Goal: Task Accomplishment & Management: Manage account settings

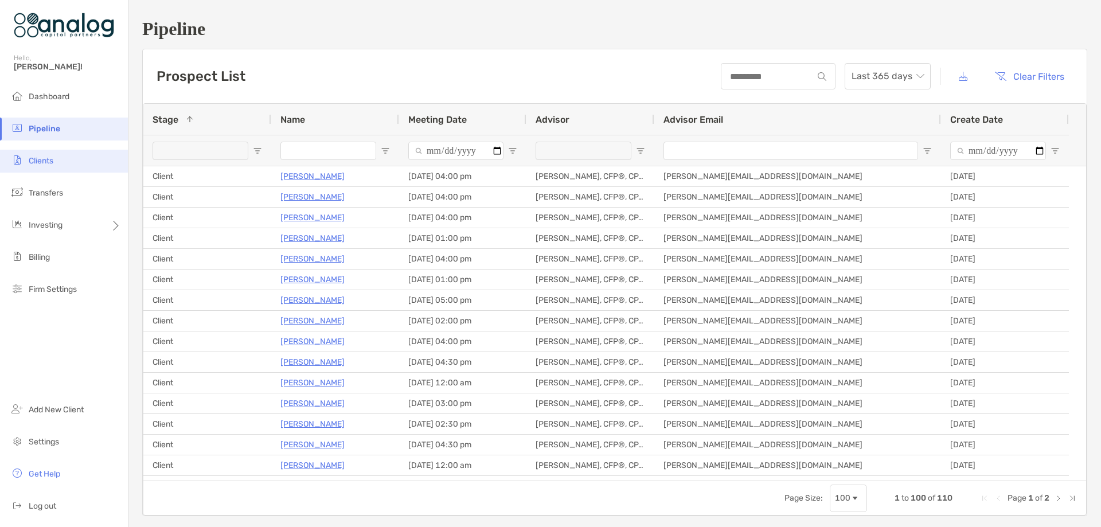
click at [48, 155] on li "Clients" at bounding box center [64, 161] width 128 height 23
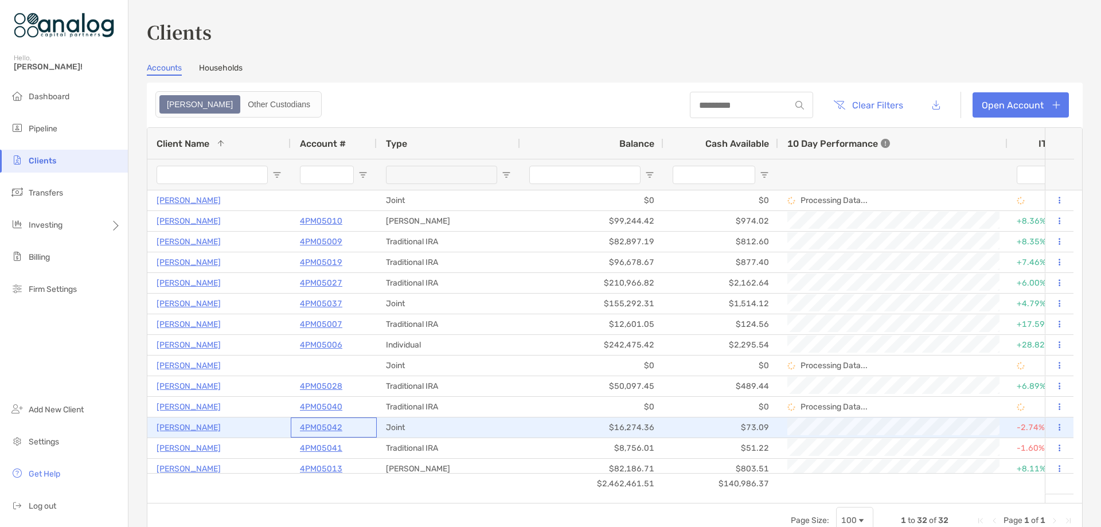
click at [323, 428] on p "4PM05042" at bounding box center [321, 427] width 42 height 14
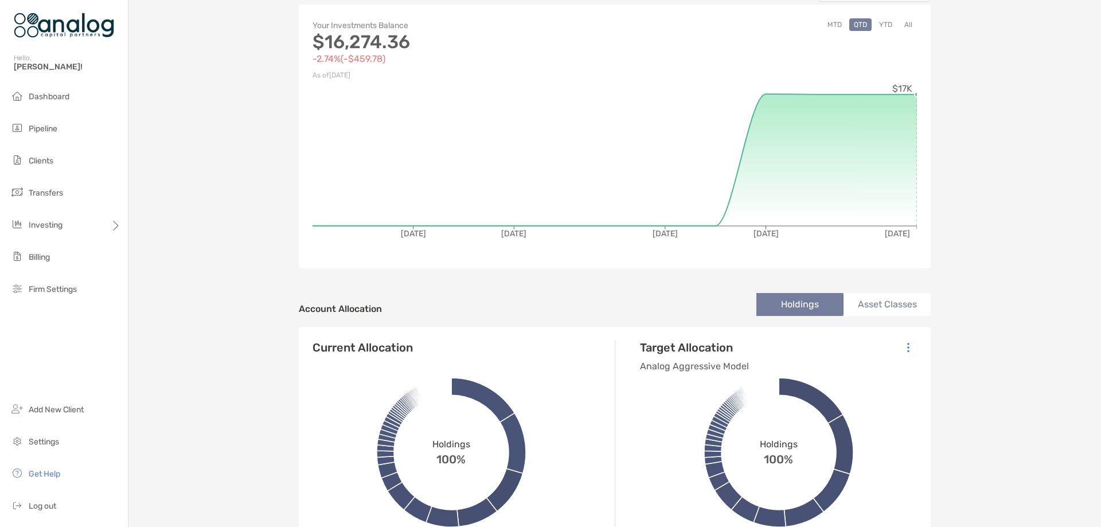
scroll to position [172, 0]
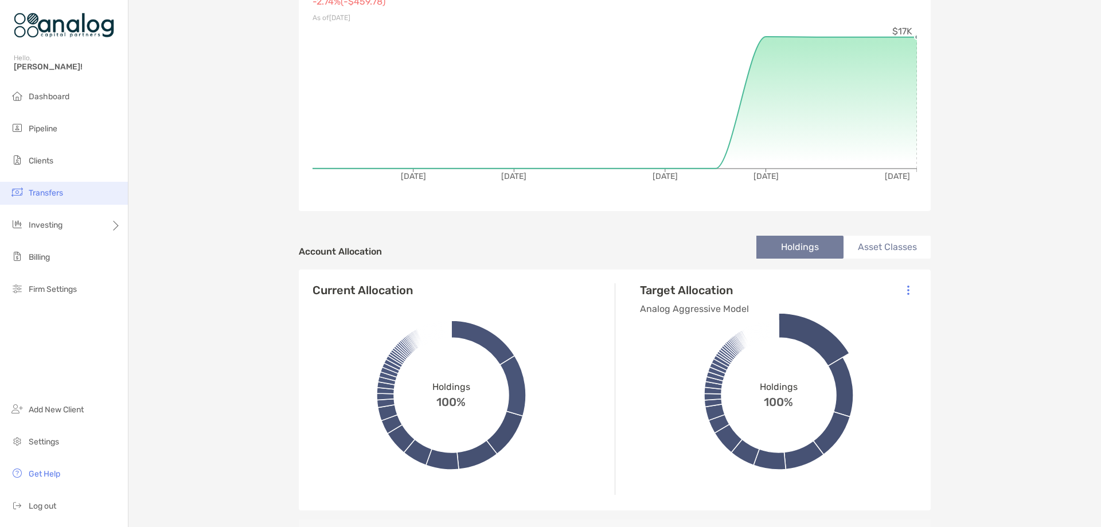
click at [60, 195] on span "Transfers" at bounding box center [46, 193] width 34 height 10
